Goal: Information Seeking & Learning: Learn about a topic

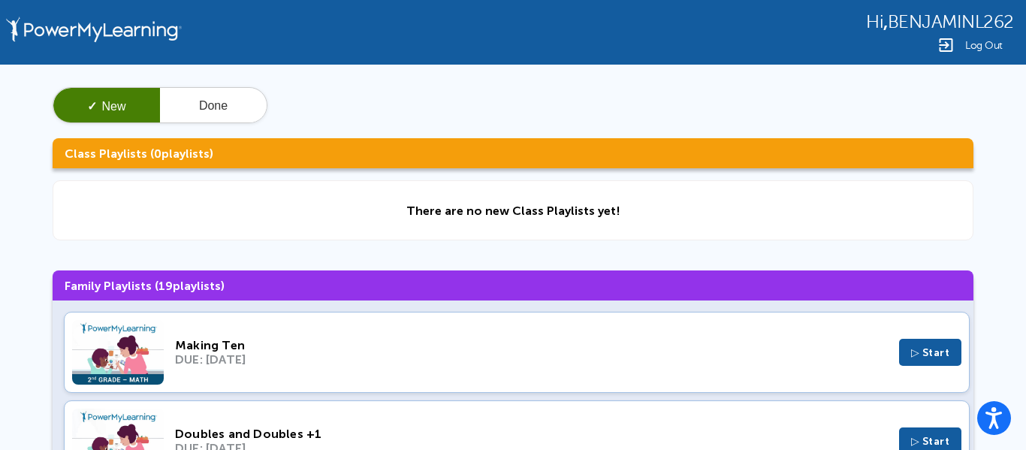
click at [908, 349] on button "▷ Start" at bounding box center [930, 352] width 63 height 27
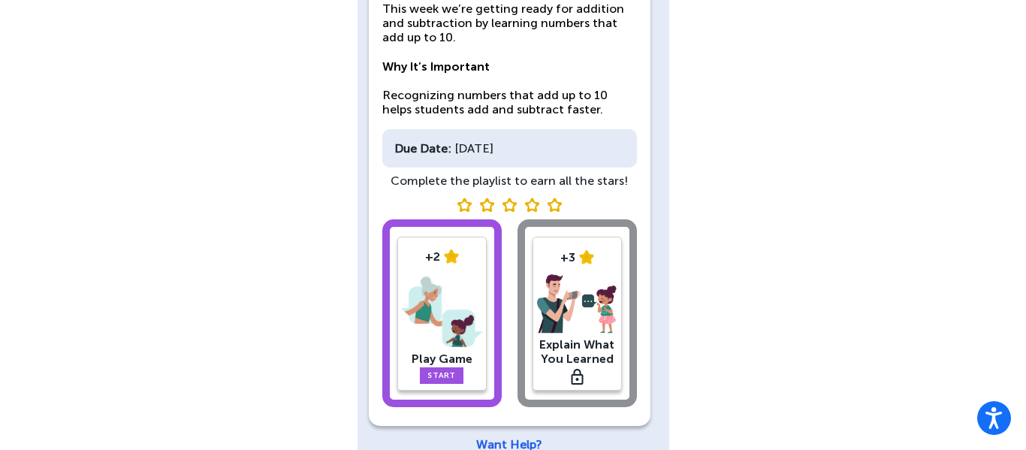
scroll to position [208, 0]
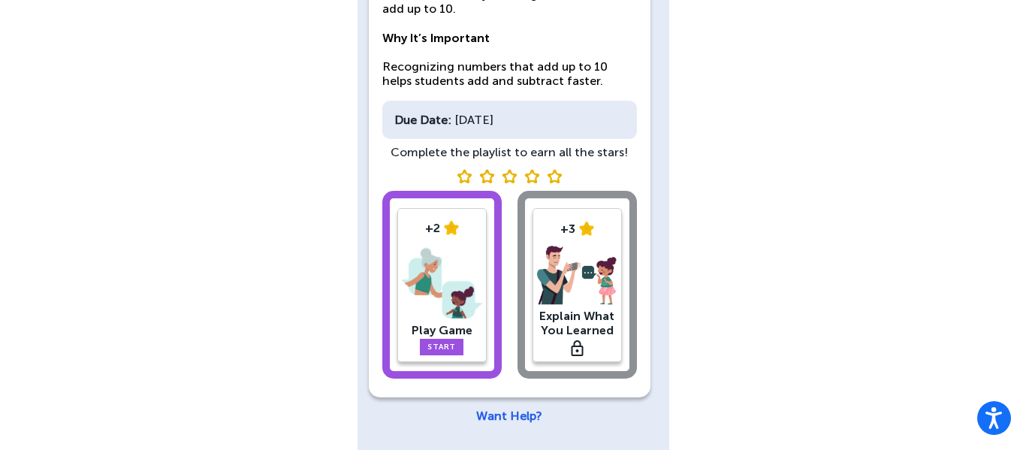
click at [428, 347] on link "Start" at bounding box center [442, 347] width 44 height 17
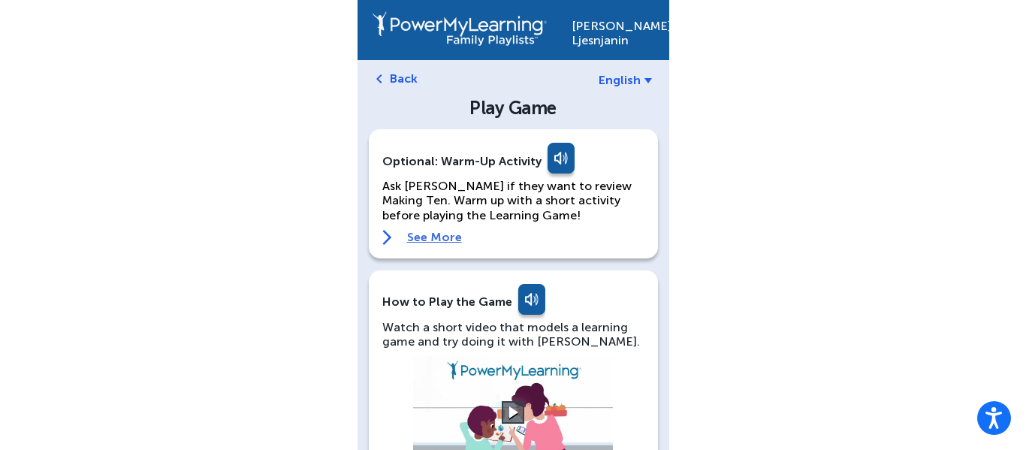
click at [423, 245] on div "Optional: Warm-Up Activity Ask Benjamin if they want to review Making Ten. Warm…" at bounding box center [513, 193] width 289 height 129
click at [428, 241] on link "See More" at bounding box center [513, 237] width 262 height 15
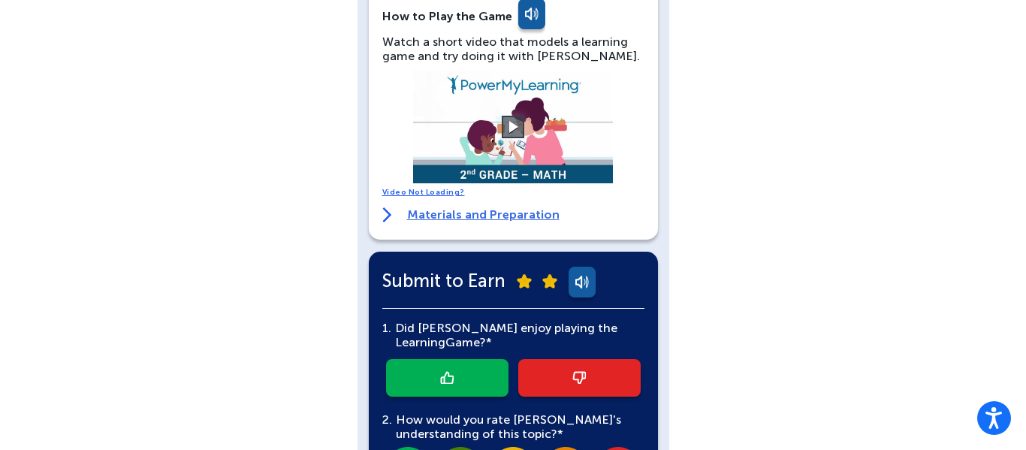
scroll to position [653, 0]
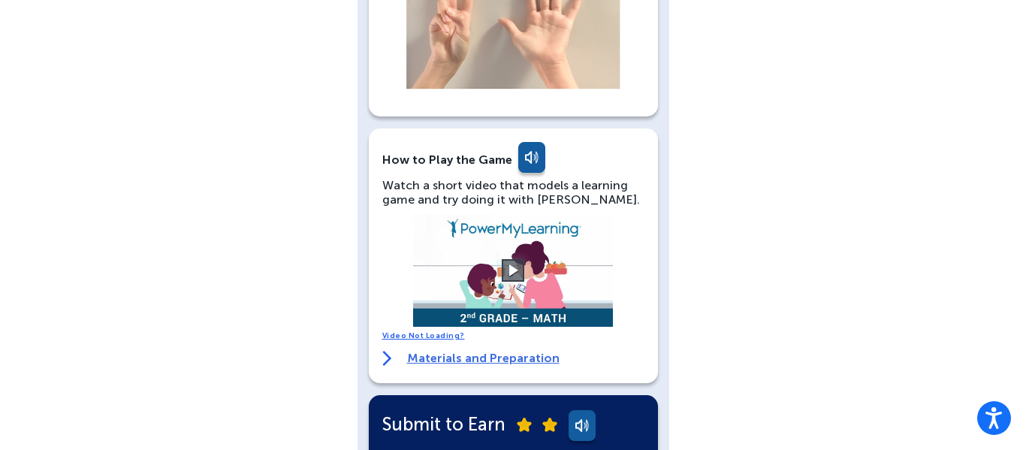
click at [527, 351] on link "Materials and Preparation" at bounding box center [470, 358] width 177 height 15
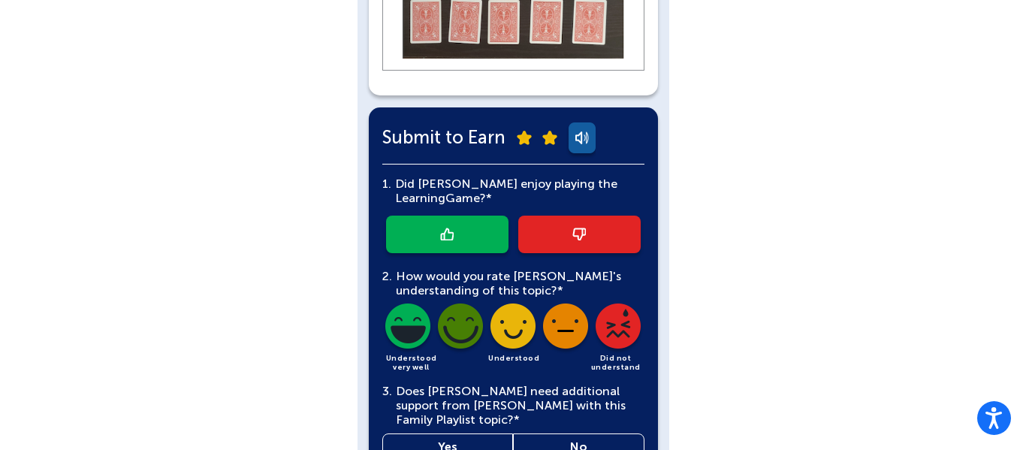
scroll to position [1613, 0]
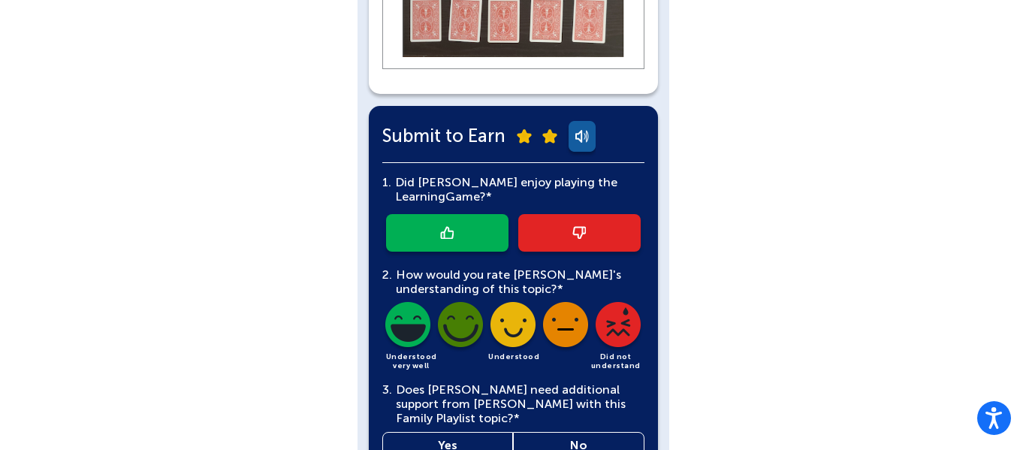
click at [469, 214] on link at bounding box center [447, 233] width 122 height 38
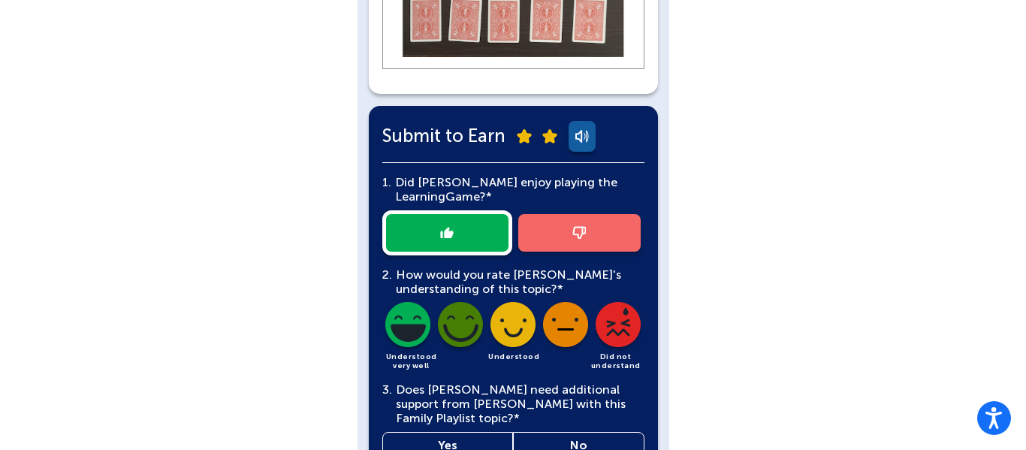
click at [409, 302] on img at bounding box center [407, 327] width 51 height 51
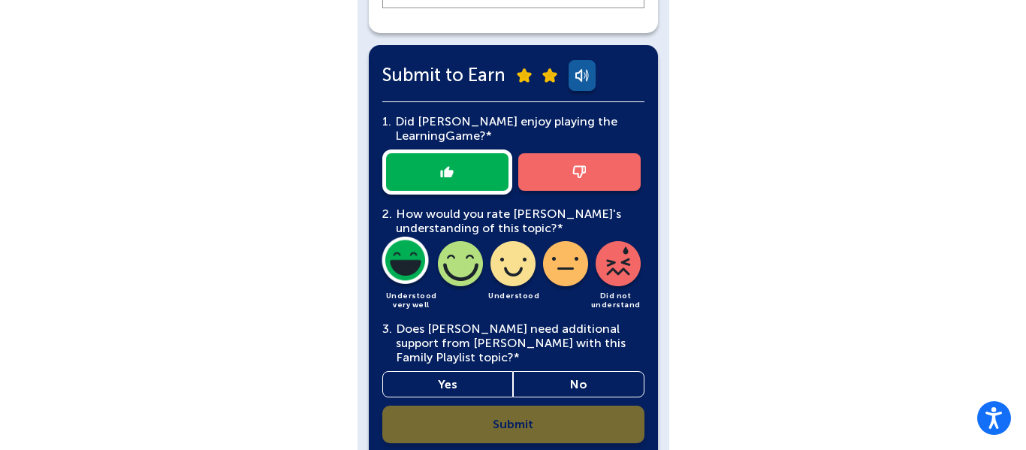
scroll to position [1677, 0]
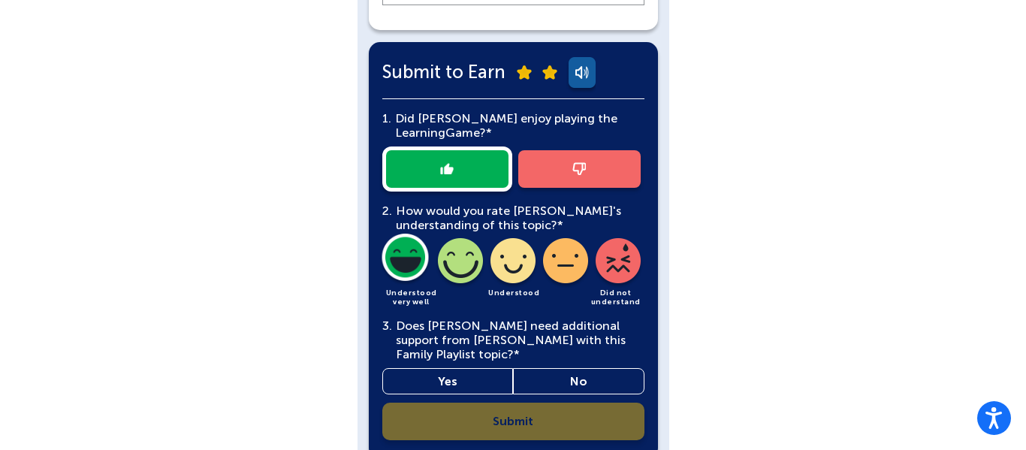
click at [612, 368] on link "No" at bounding box center [578, 381] width 131 height 26
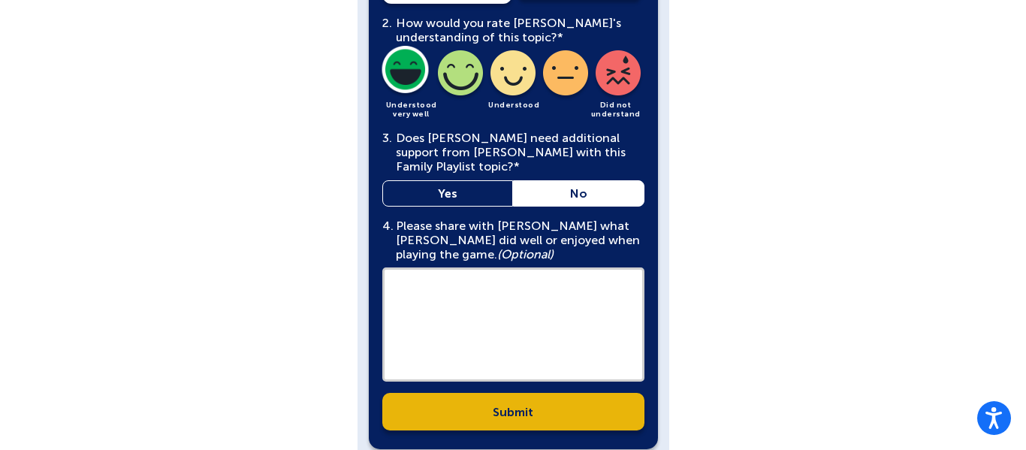
scroll to position [1867, 0]
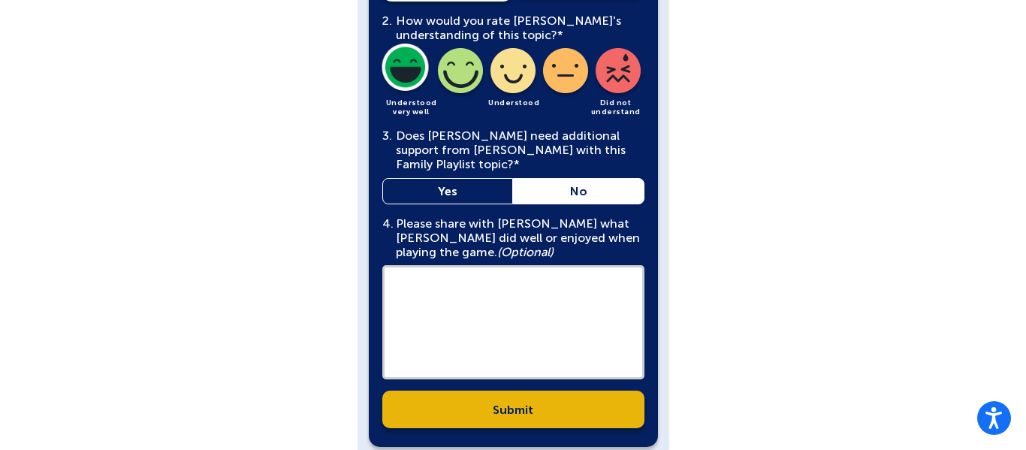
click at [615, 391] on link "Submit" at bounding box center [513, 410] width 262 height 38
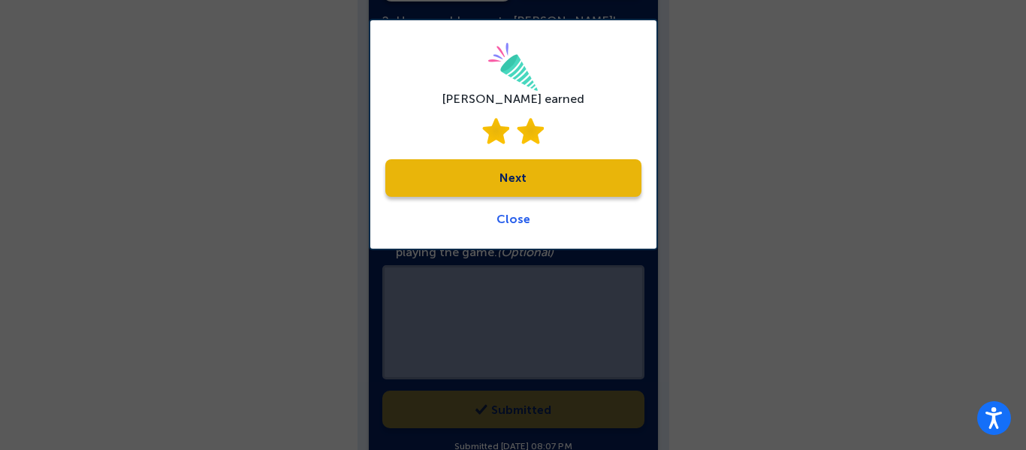
click at [448, 165] on link "Next" at bounding box center [513, 178] width 256 height 38
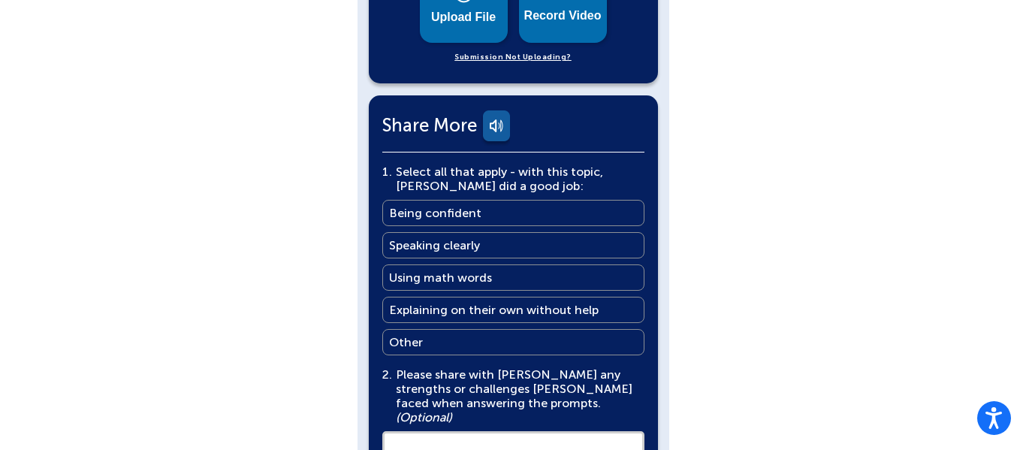
scroll to position [874, 0]
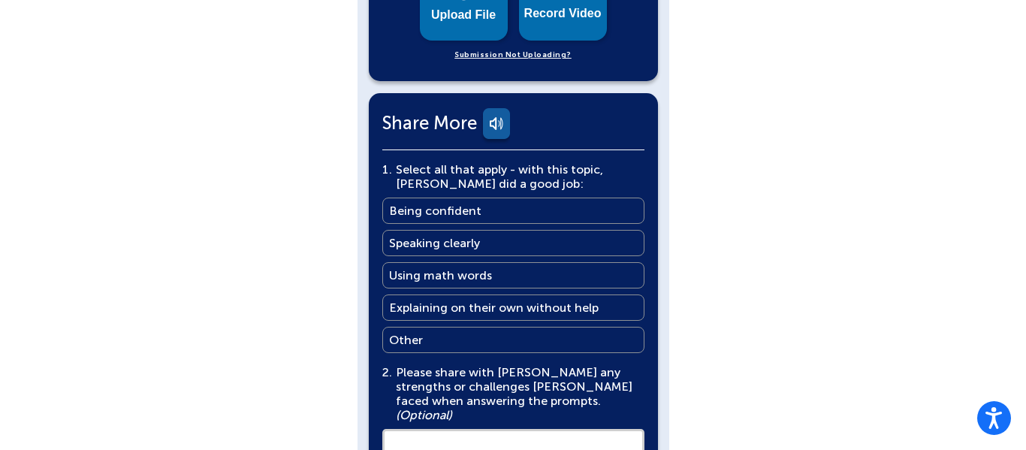
click at [577, 217] on ul "Being confident Being confident Speaking clearly Speaking clearly Using math wo…" at bounding box center [513, 276] width 262 height 156
click at [492, 210] on link "Being confident Being confident" at bounding box center [513, 211] width 262 height 26
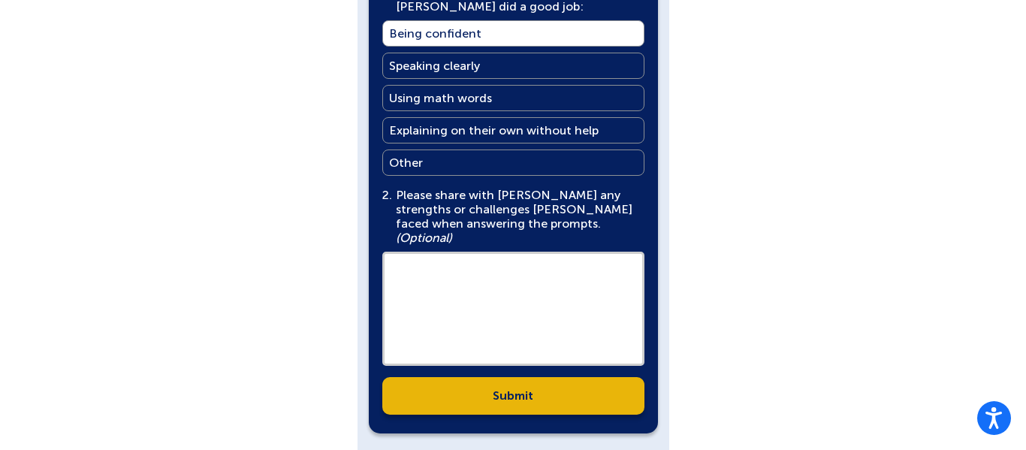
scroll to position [1073, 0]
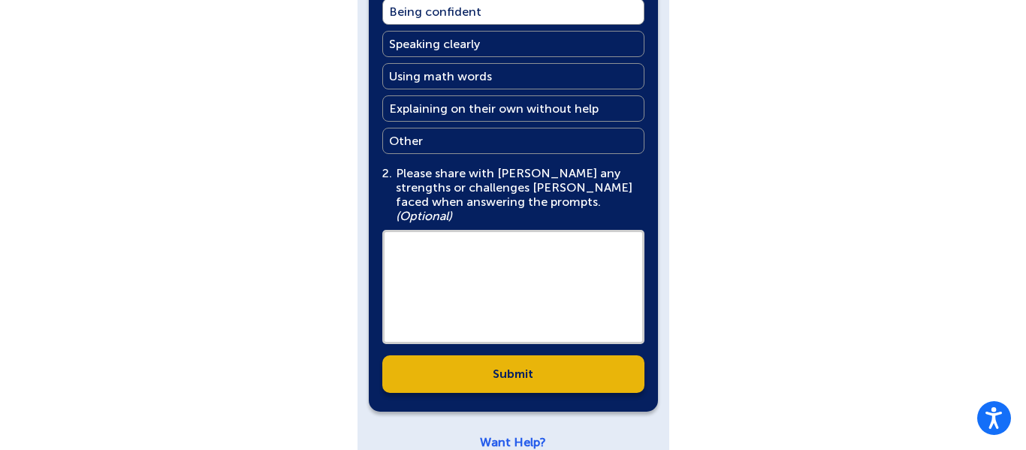
click at [549, 360] on link "Submit" at bounding box center [513, 374] width 262 height 38
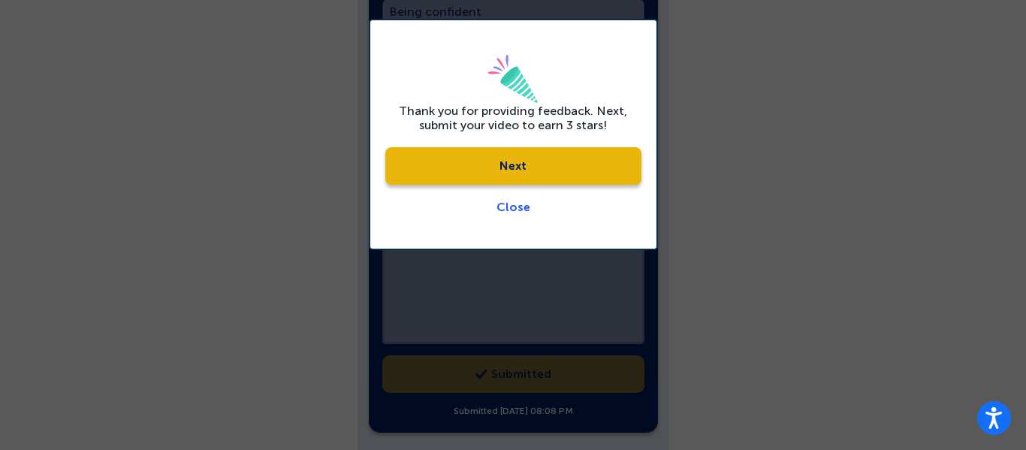
click at [540, 180] on link "Next" at bounding box center [513, 166] width 256 height 38
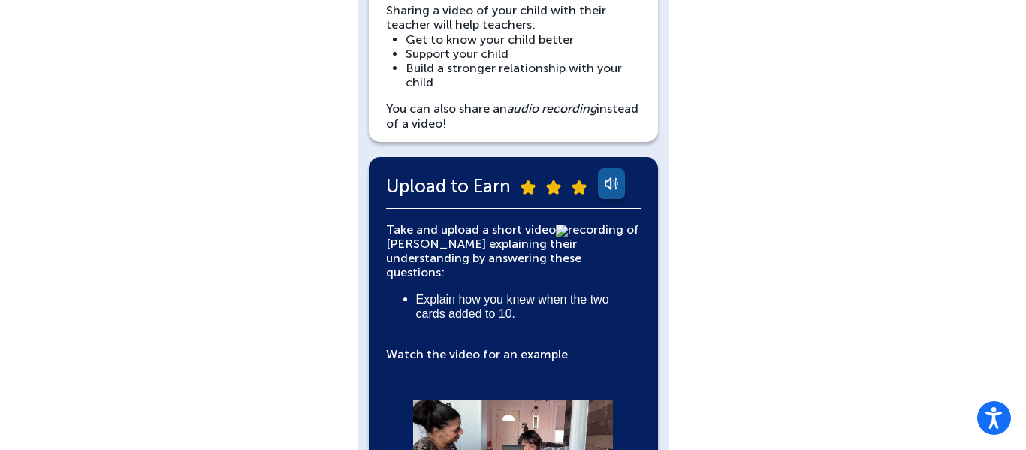
scroll to position [0, 0]
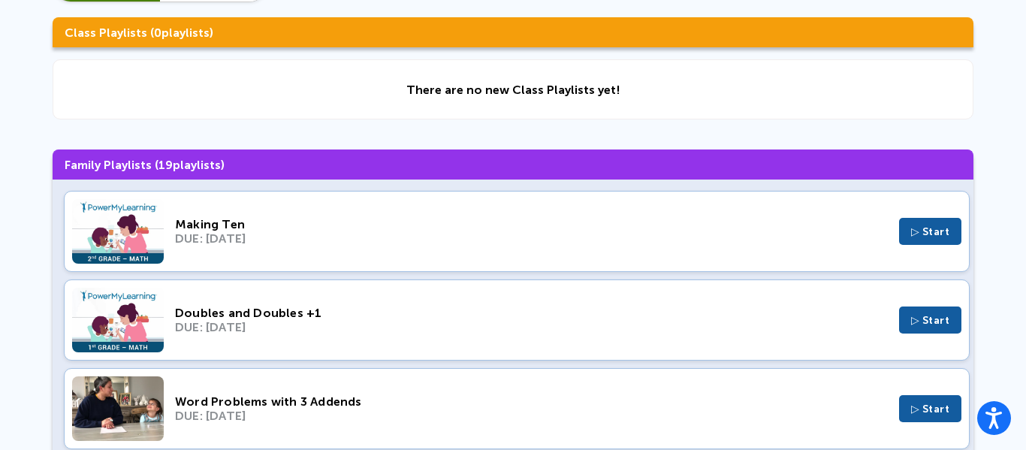
scroll to position [189, 0]
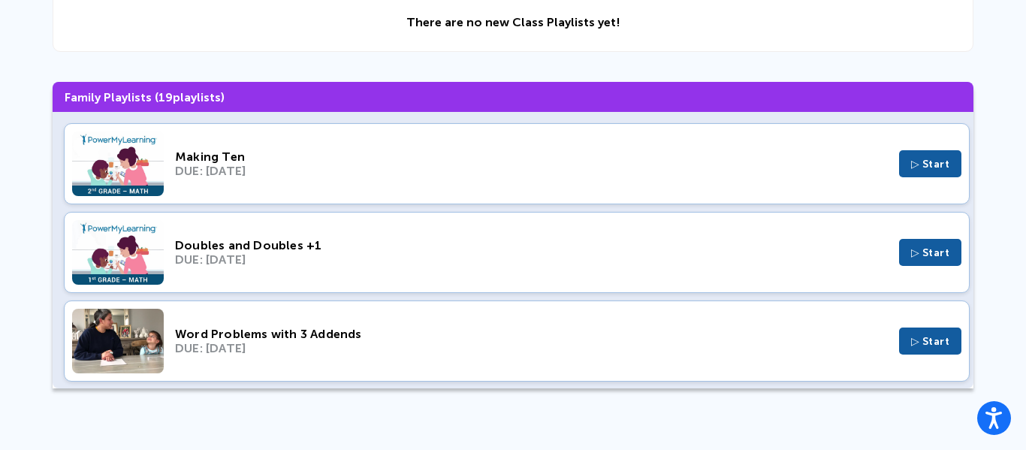
click at [954, 161] on button "▷ Start" at bounding box center [930, 163] width 63 height 27
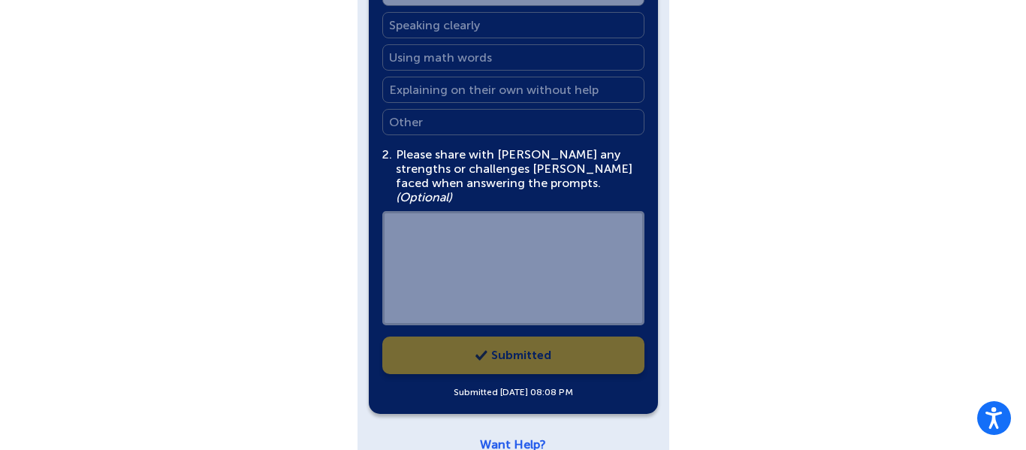
scroll to position [1094, 0]
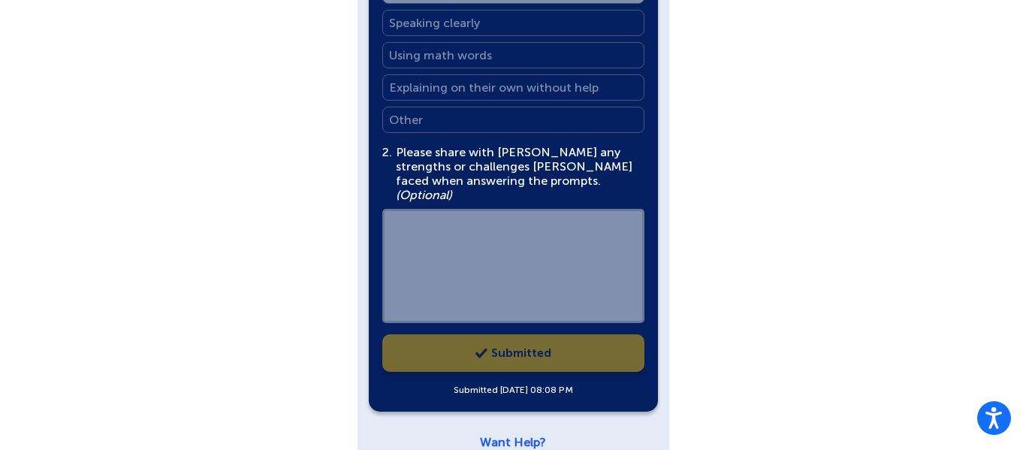
click at [532, 336] on div "1 . Select all that apply - with this topic, Benjamin did a good job: Select al…" at bounding box center [513, 169] width 262 height 455
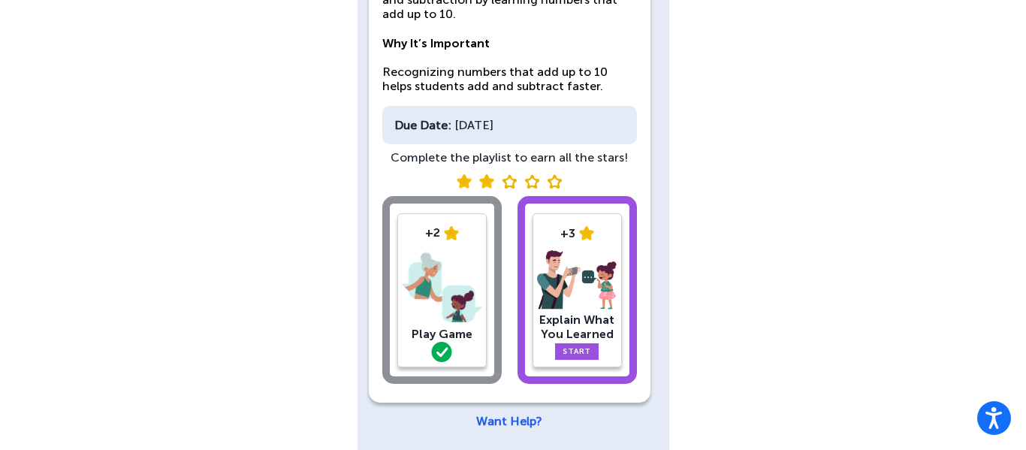
scroll to position [208, 0]
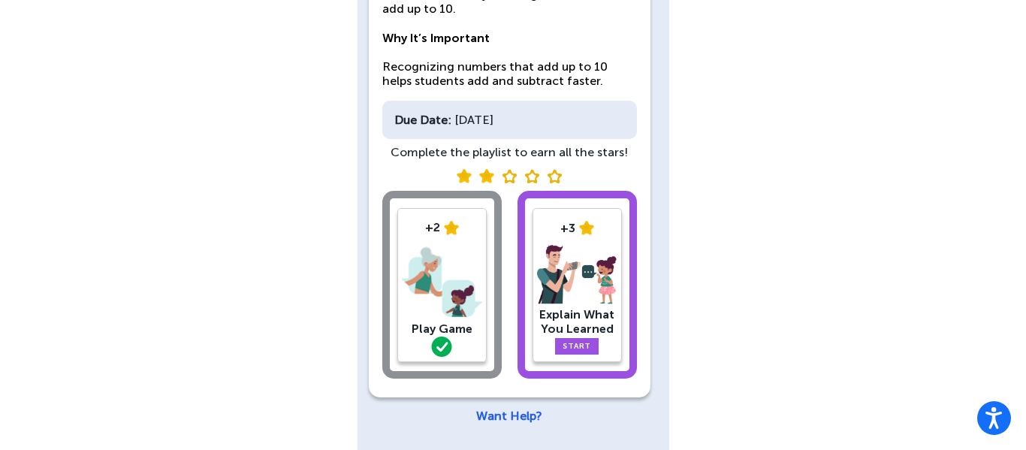
click at [577, 326] on div "Explain What You Learned" at bounding box center [577, 321] width 80 height 29
